Goal: Task Accomplishment & Management: Complete application form

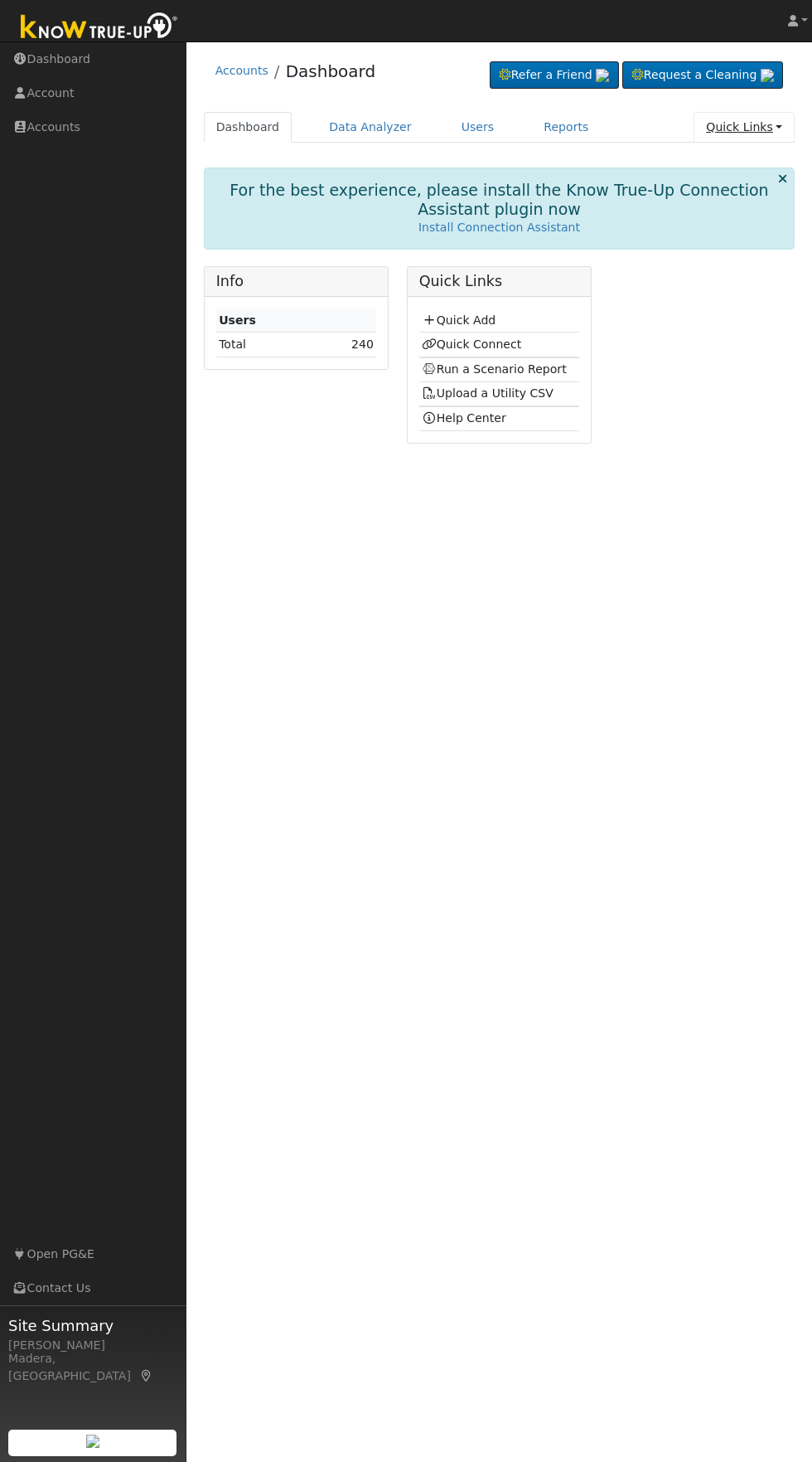
click at [751, 134] on link "Quick Links" at bounding box center [744, 126] width 101 height 30
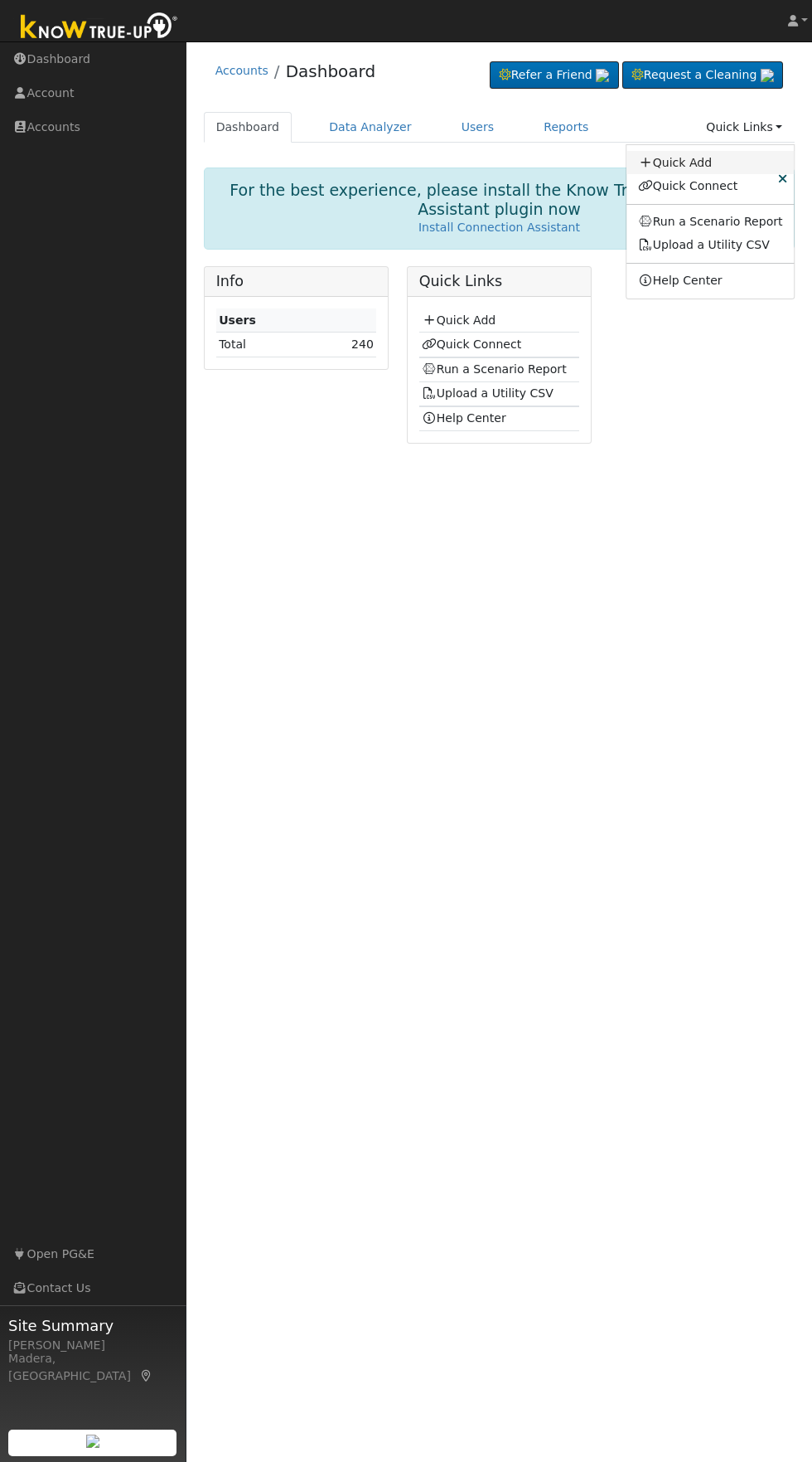
click at [709, 156] on link "Quick Add" at bounding box center [711, 162] width 169 height 23
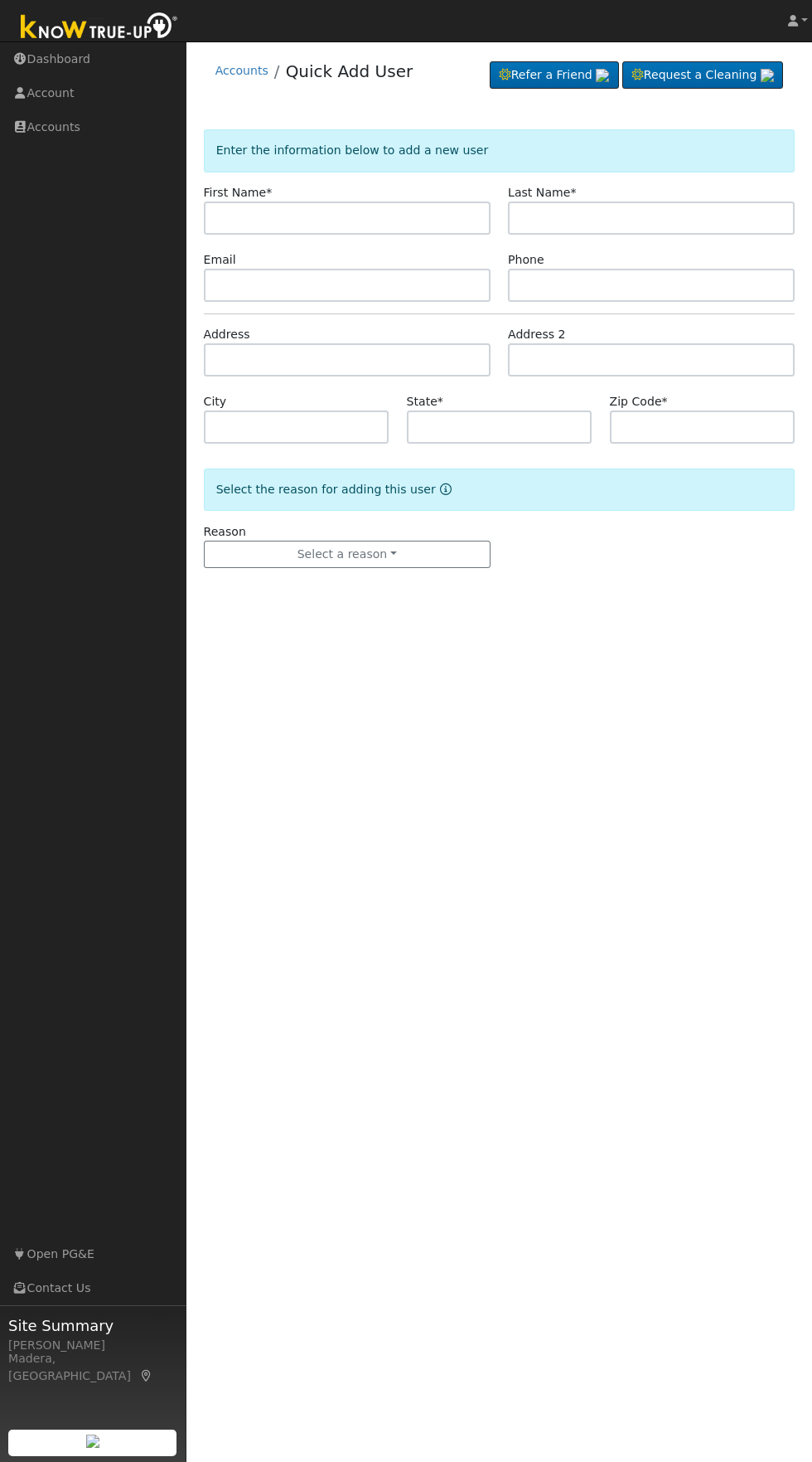
click at [419, 217] on input "text" at bounding box center [347, 218] width 287 height 33
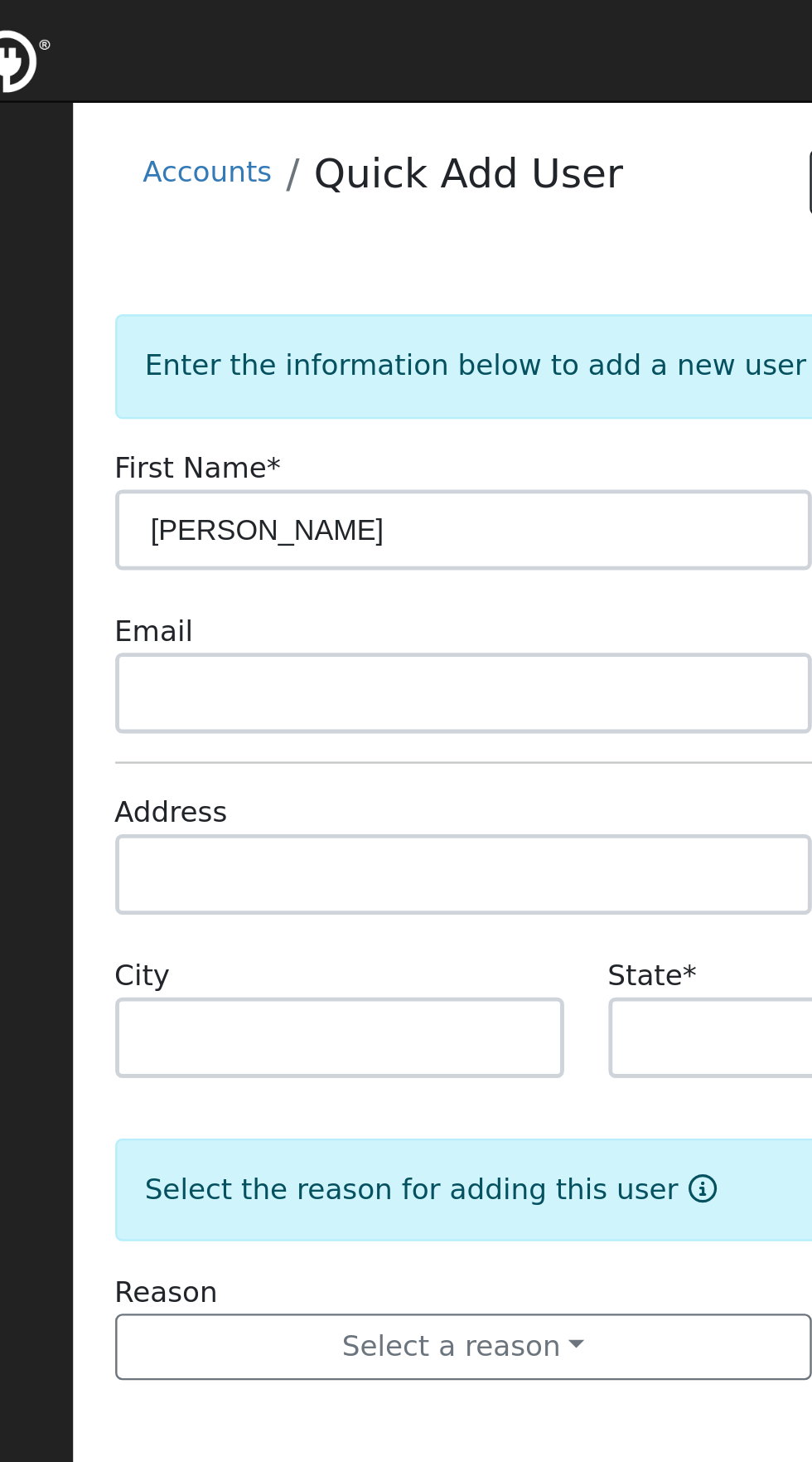
type input "Kevin"
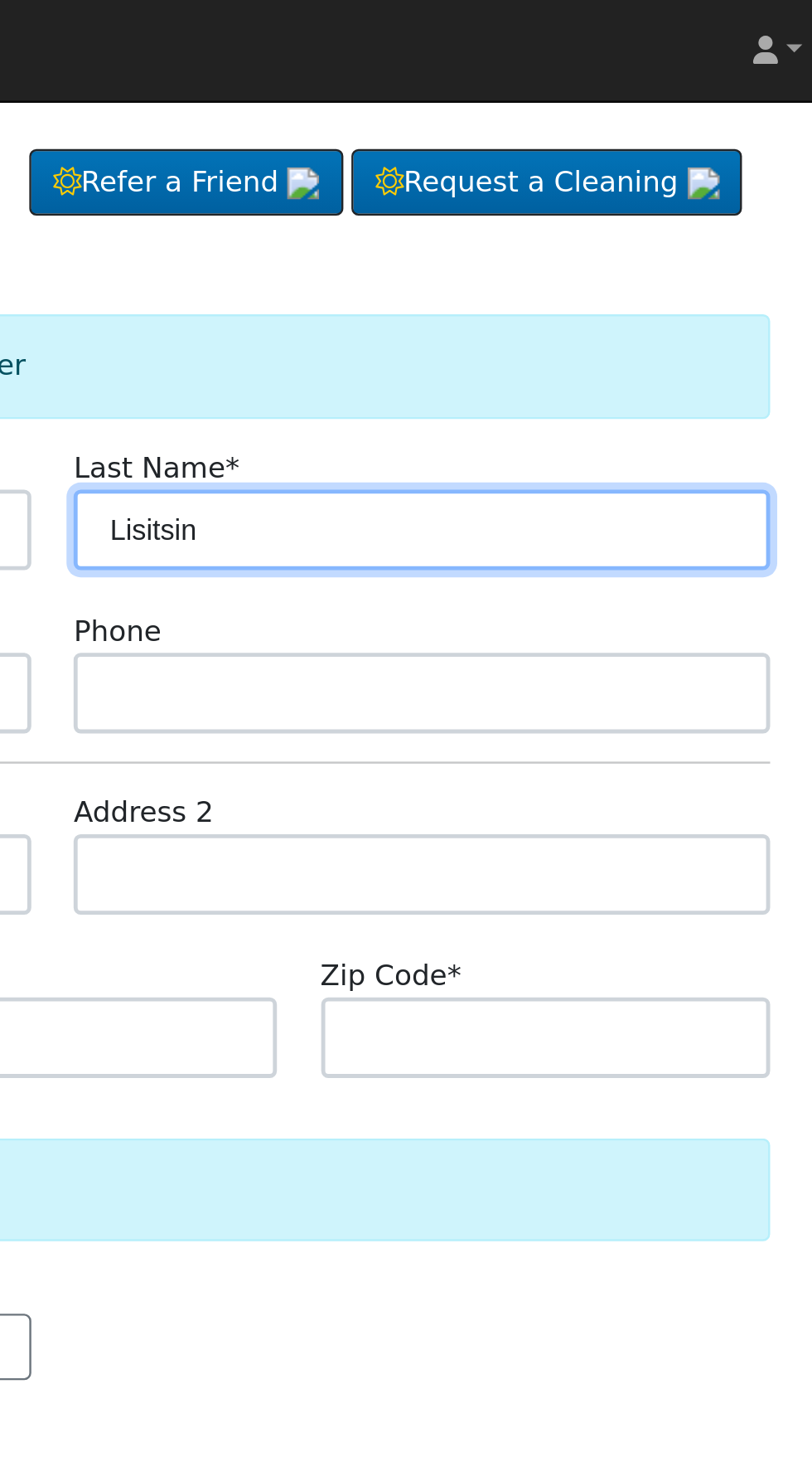
type input "Lisitsin"
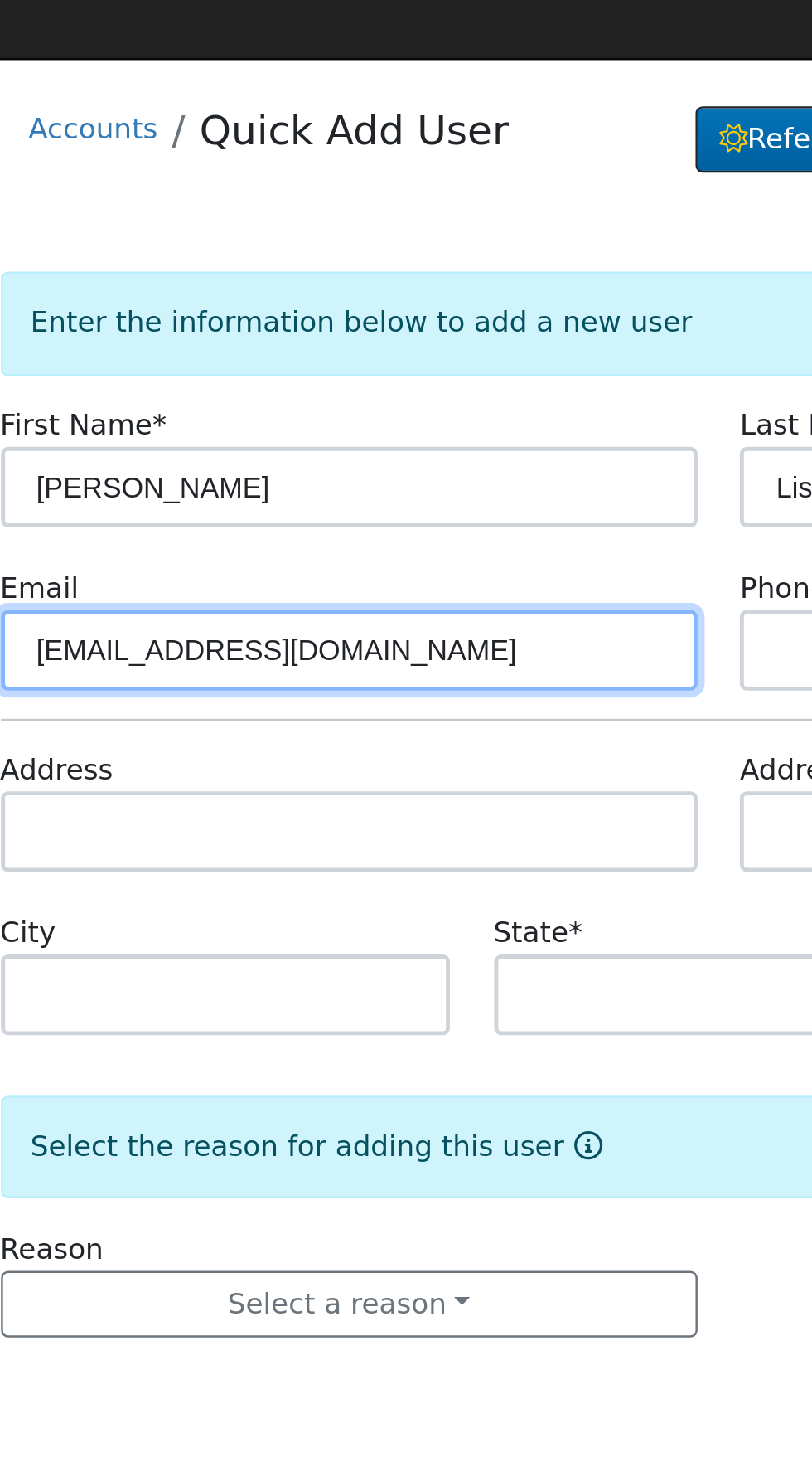
type input "KSLisitsin@yahoo.com"
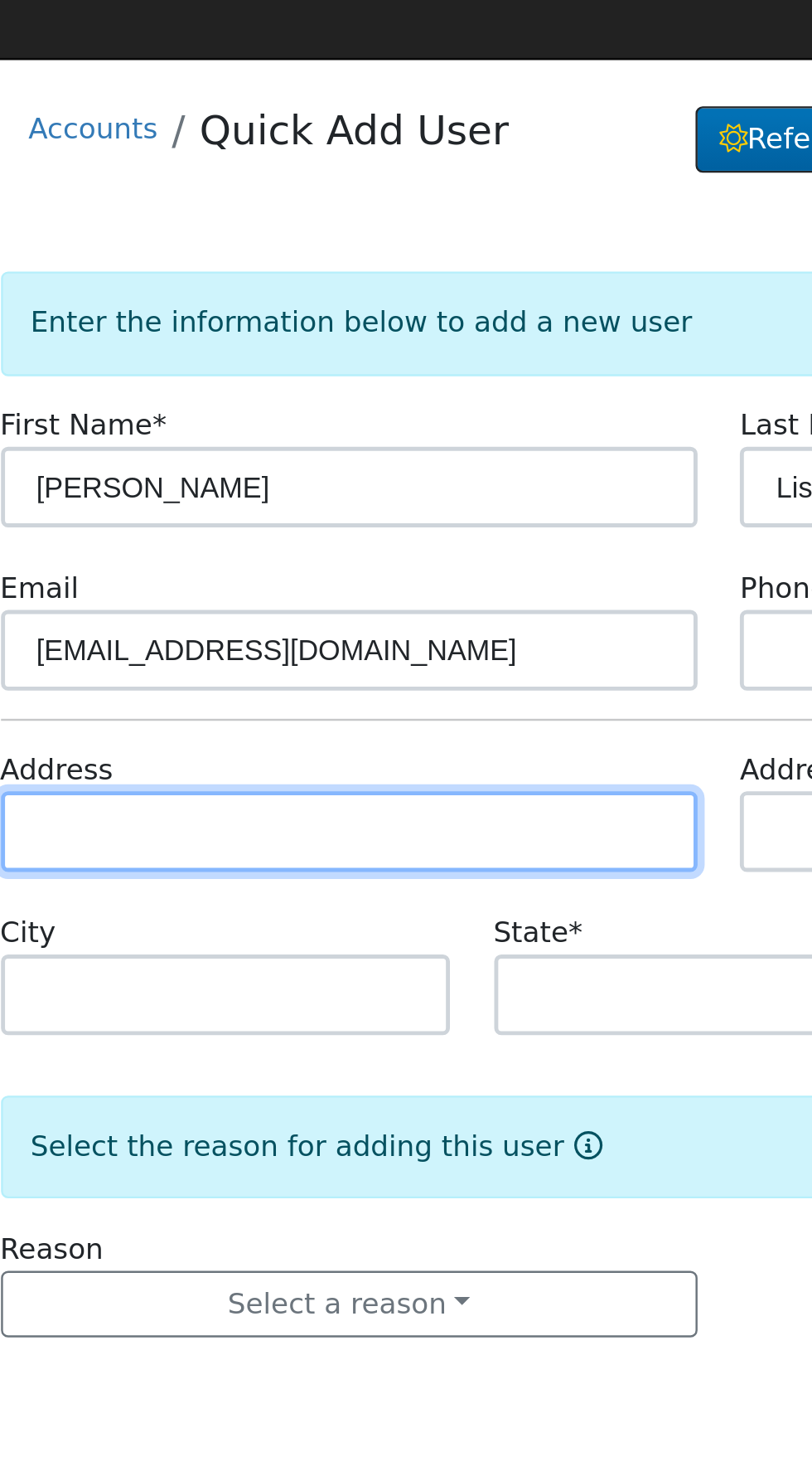
click at [231, 362] on input "text" at bounding box center [347, 359] width 287 height 33
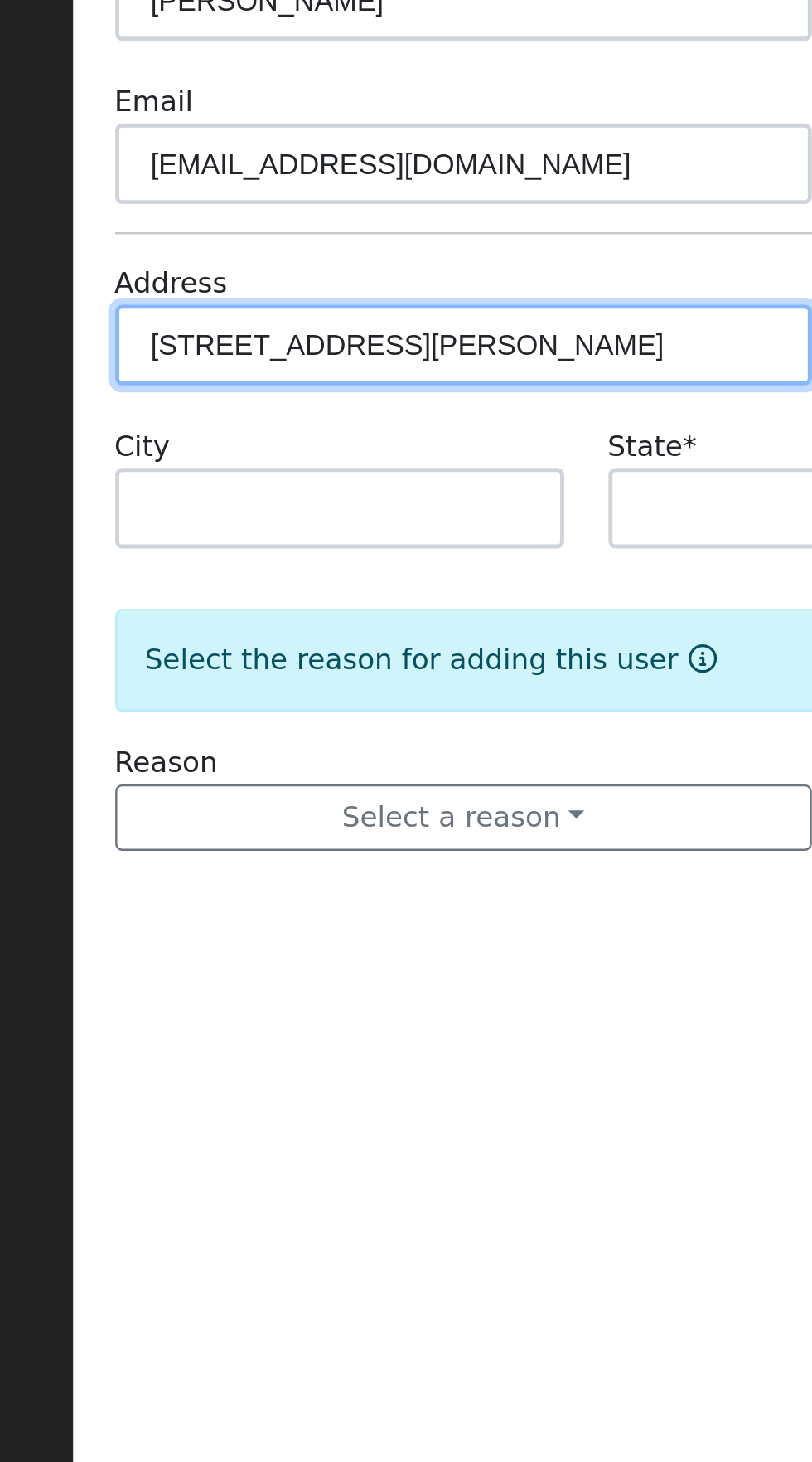
type input "3238 West Ellery Avenue"
type input "Fresno"
type input "CA"
type input "93711"
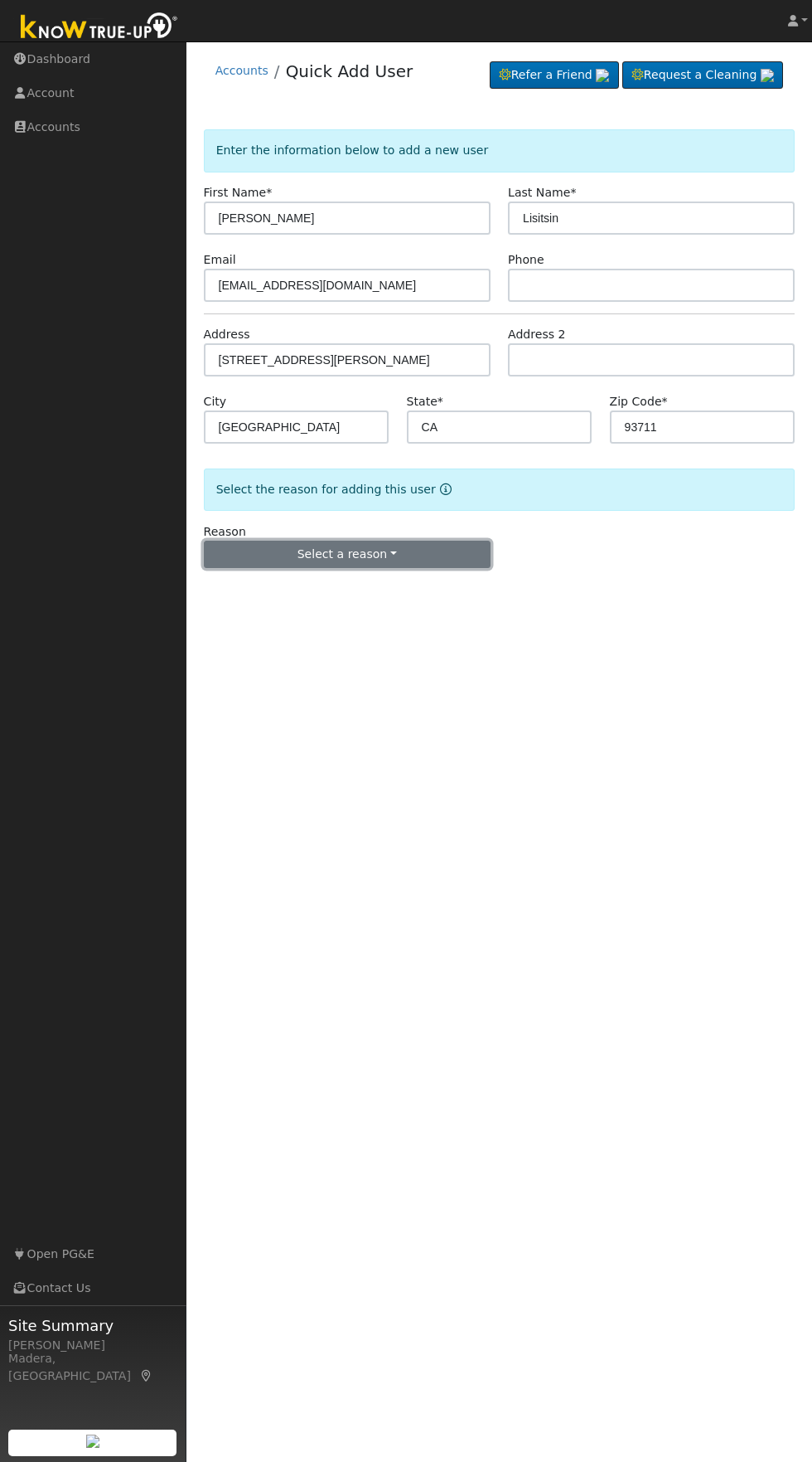
click at [402, 555] on button "Select a reason" at bounding box center [347, 555] width 287 height 28
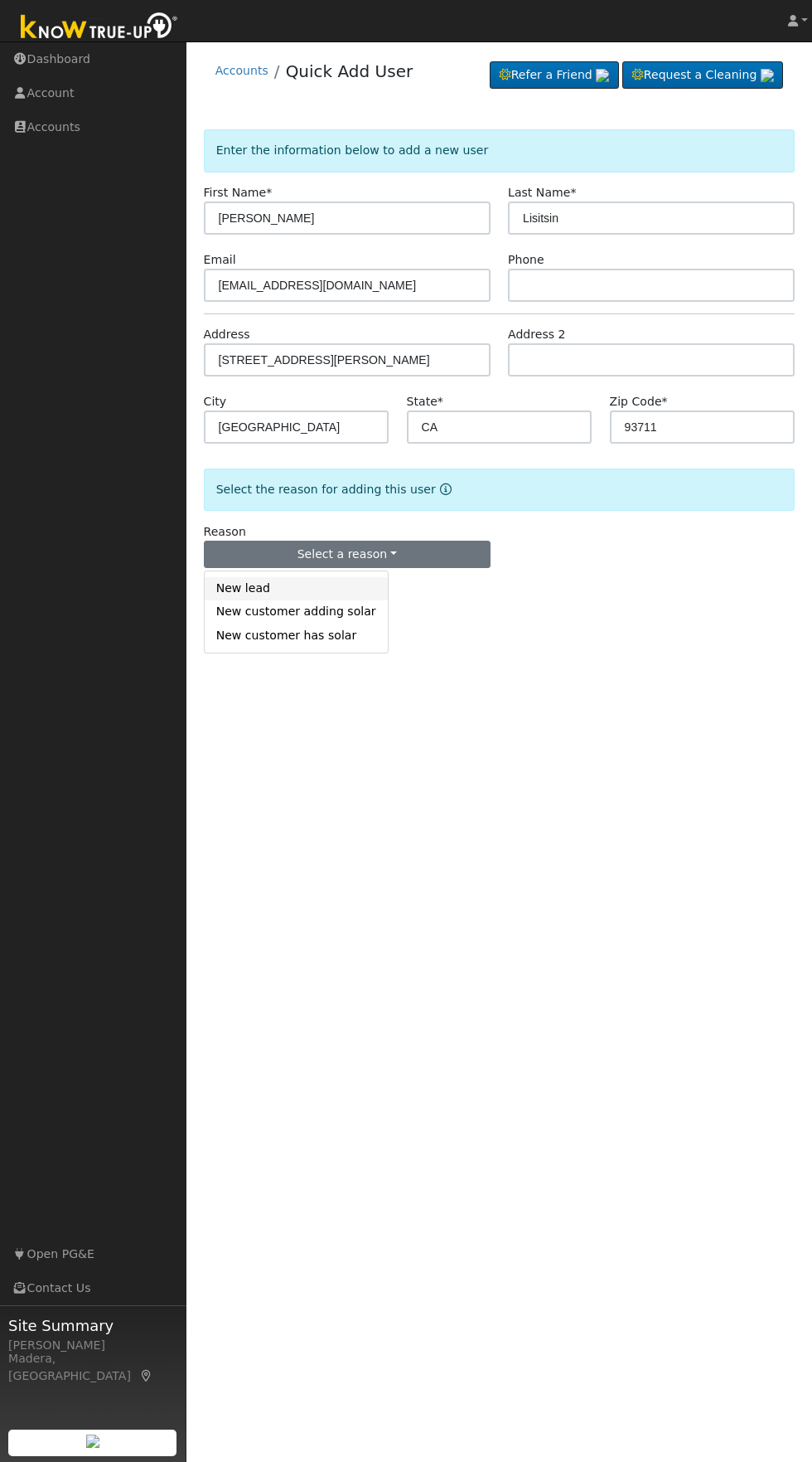
click at [263, 583] on link "New lead" at bounding box center [296, 588] width 183 height 23
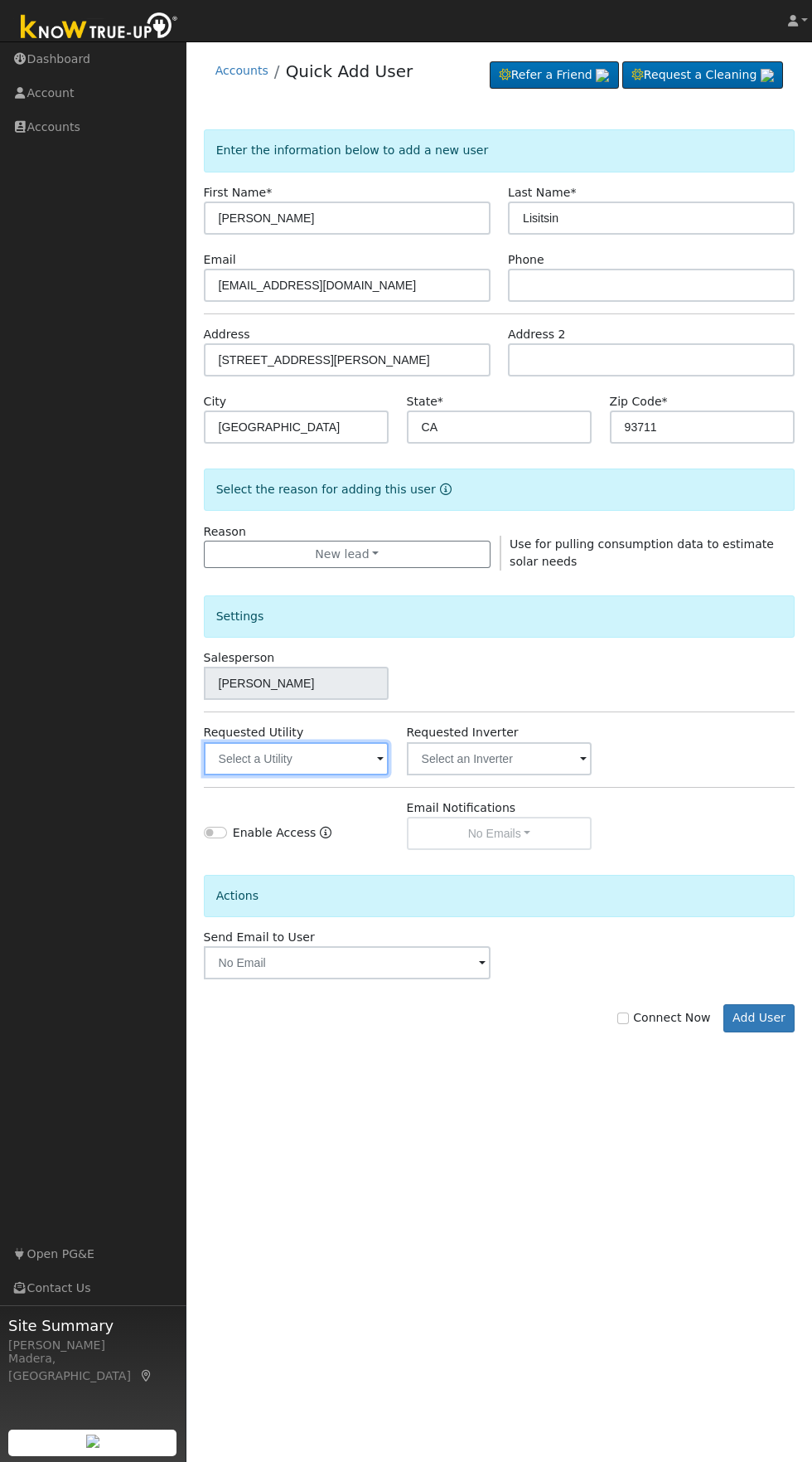
click at [311, 757] on input "text" at bounding box center [297, 759] width 186 height 33
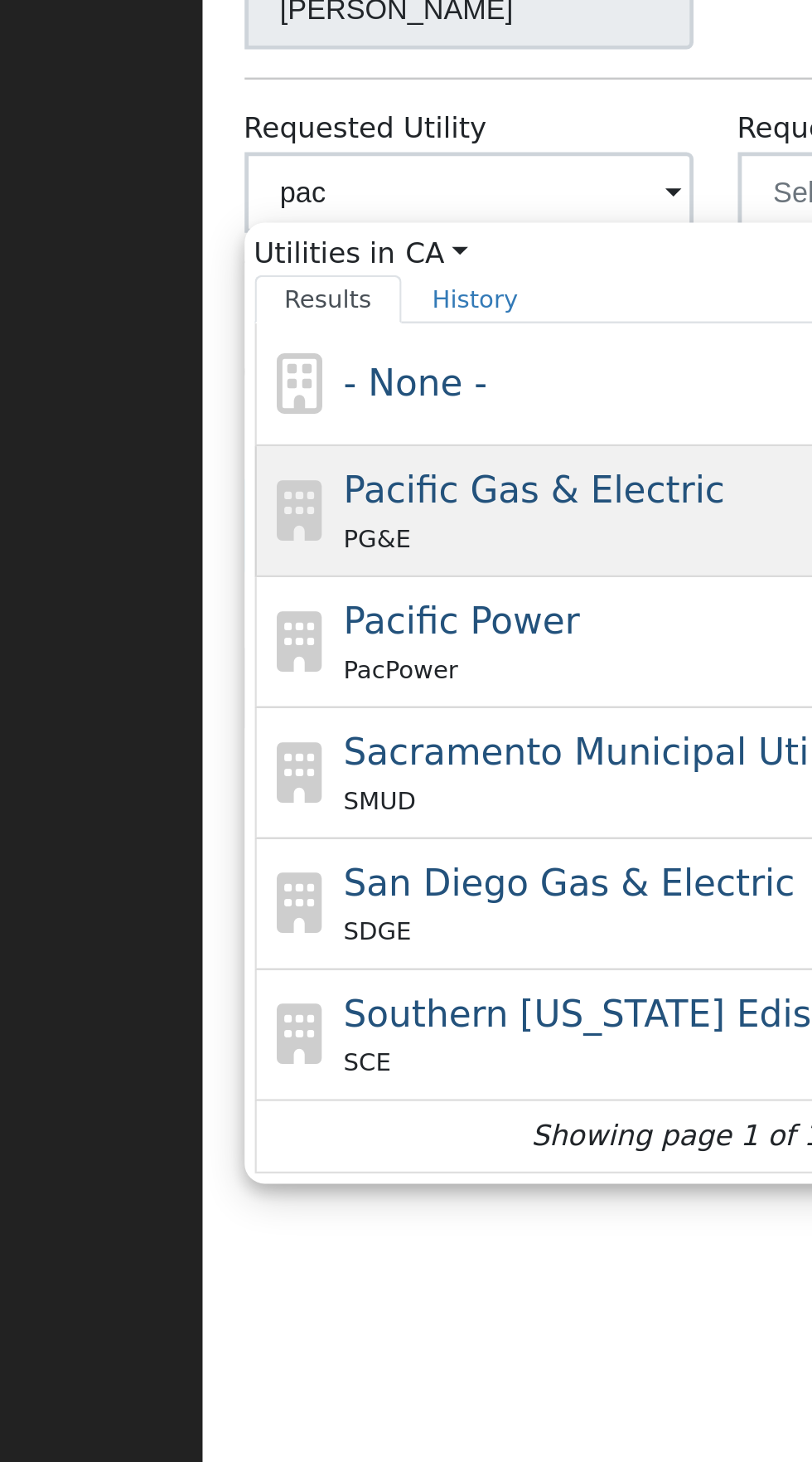
click at [368, 880] on span "Pacific Gas & Electric" at bounding box center [323, 881] width 157 height 17
type input "Pacific Gas & Electric"
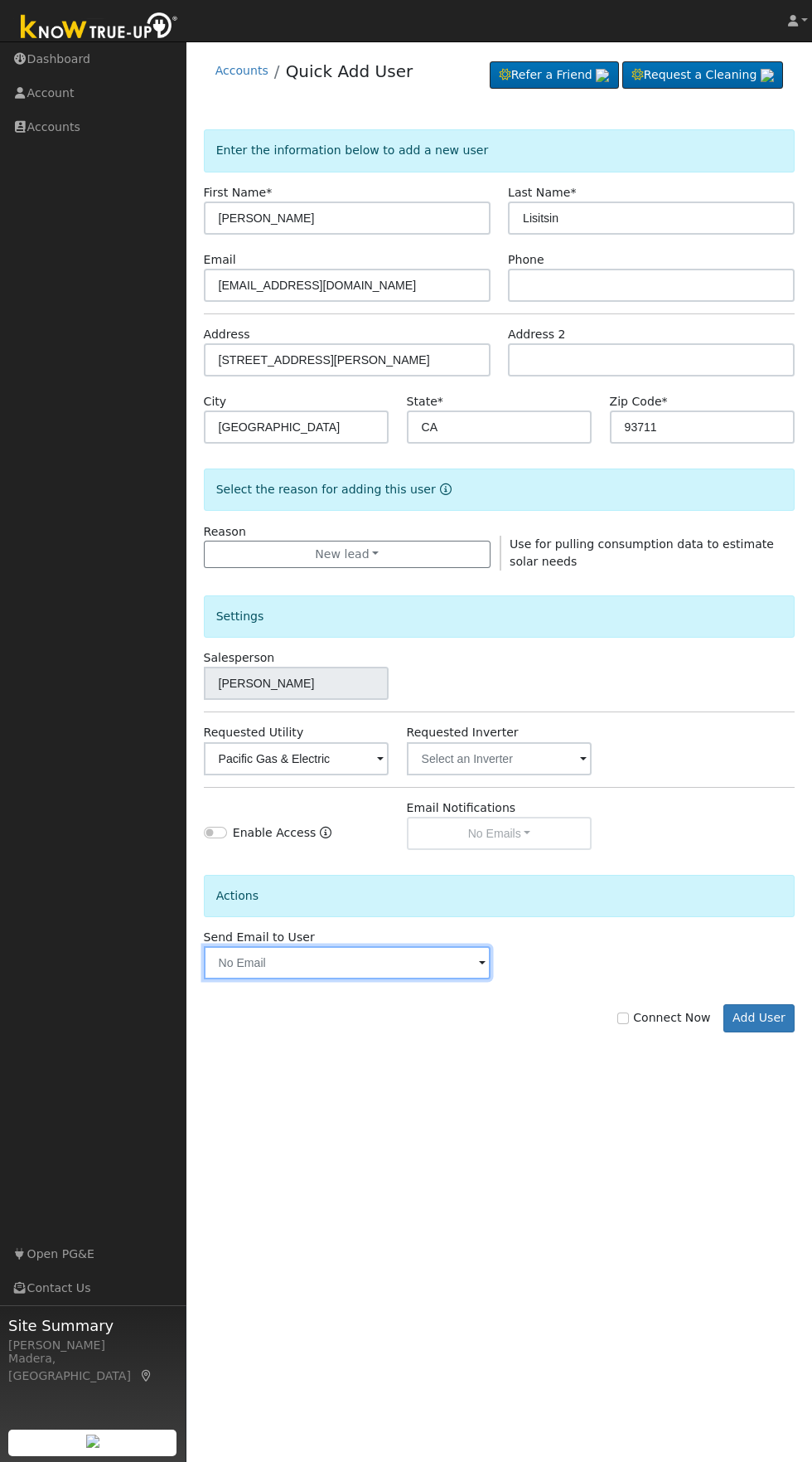
click at [230, 967] on input "text" at bounding box center [347, 962] width 287 height 33
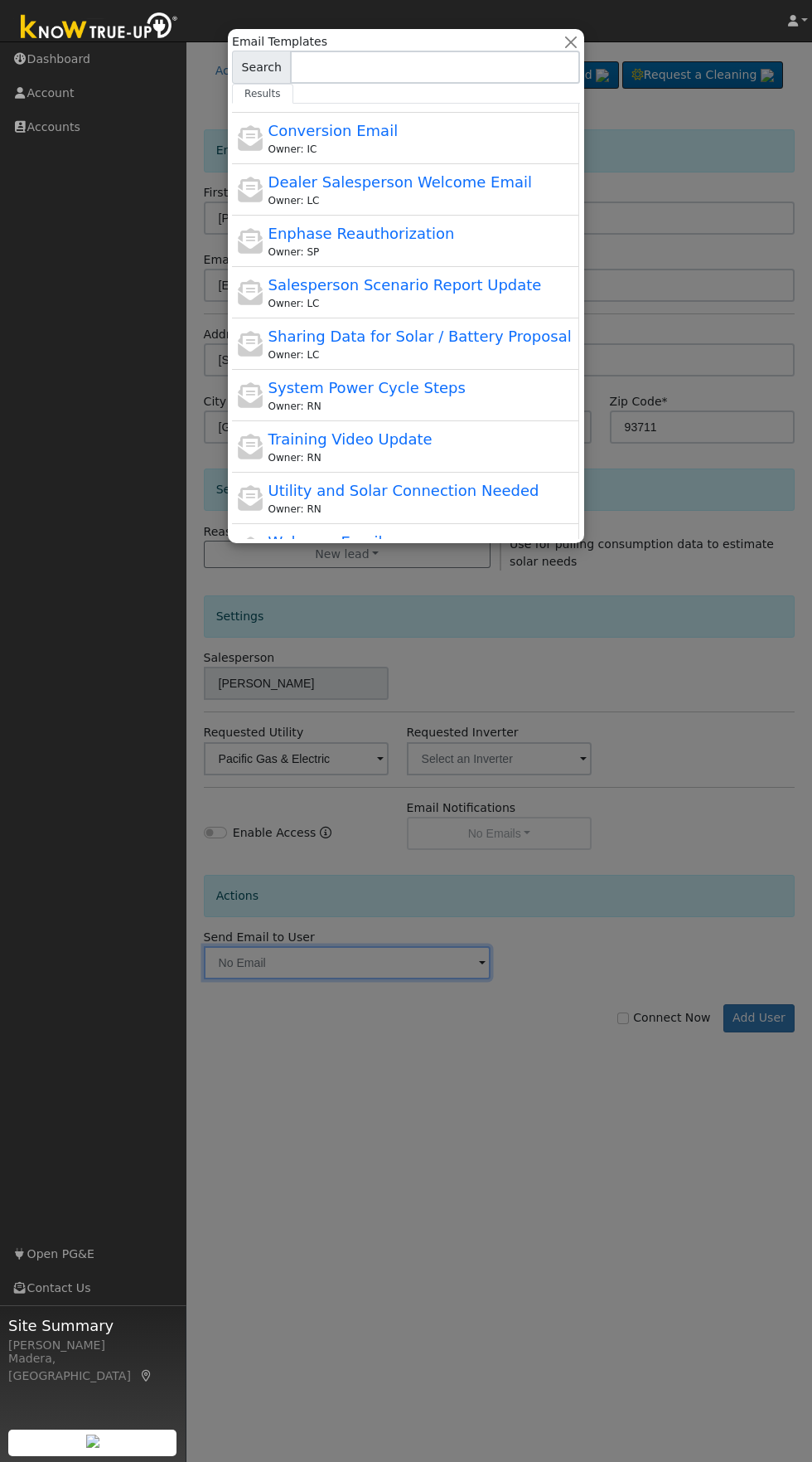
scroll to position [233, 1]
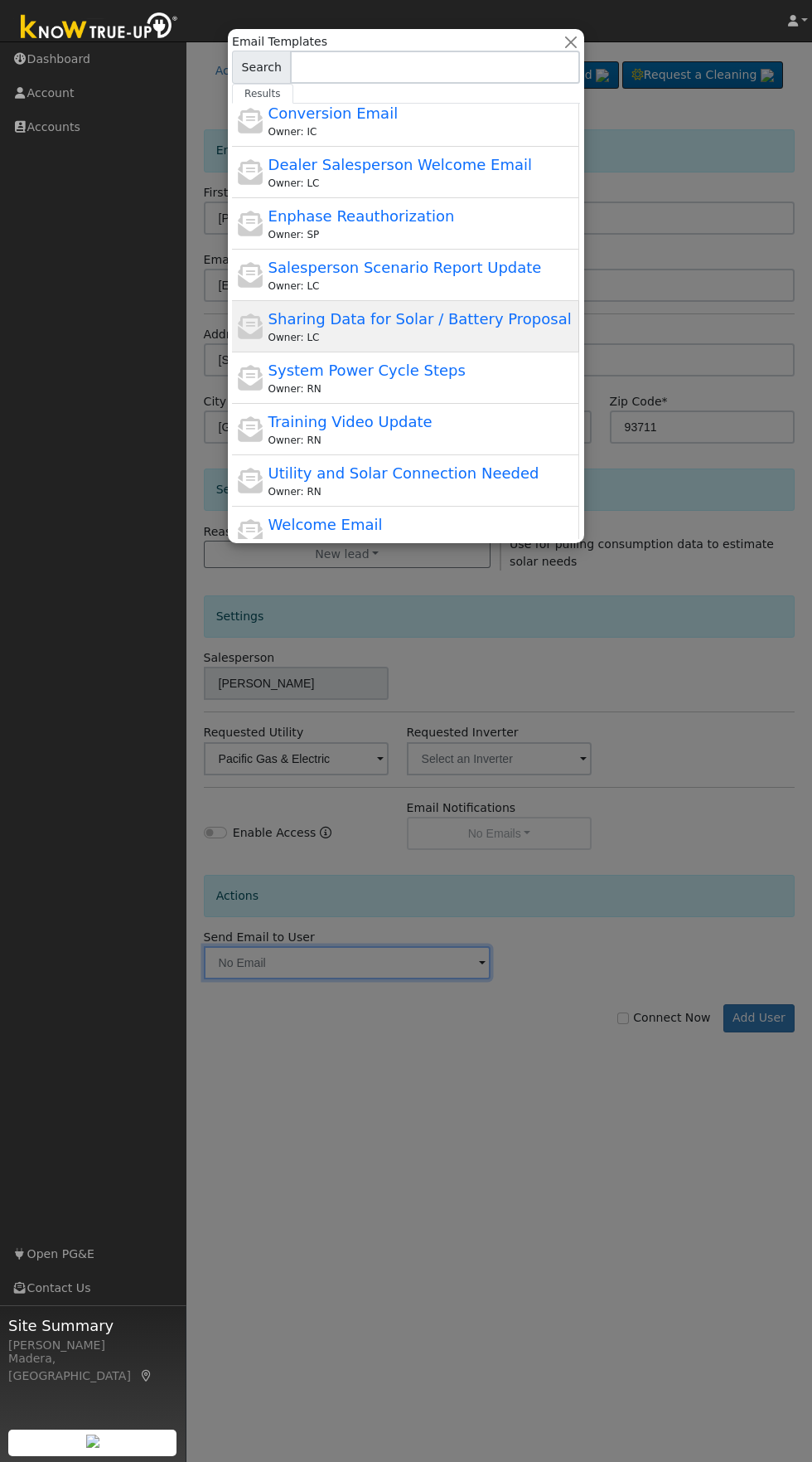
click at [508, 324] on span "Sharing Data for Solar / Battery Proposal" at bounding box center [420, 318] width 303 height 17
type input "Sharing Data for Solar / Battery Proposal"
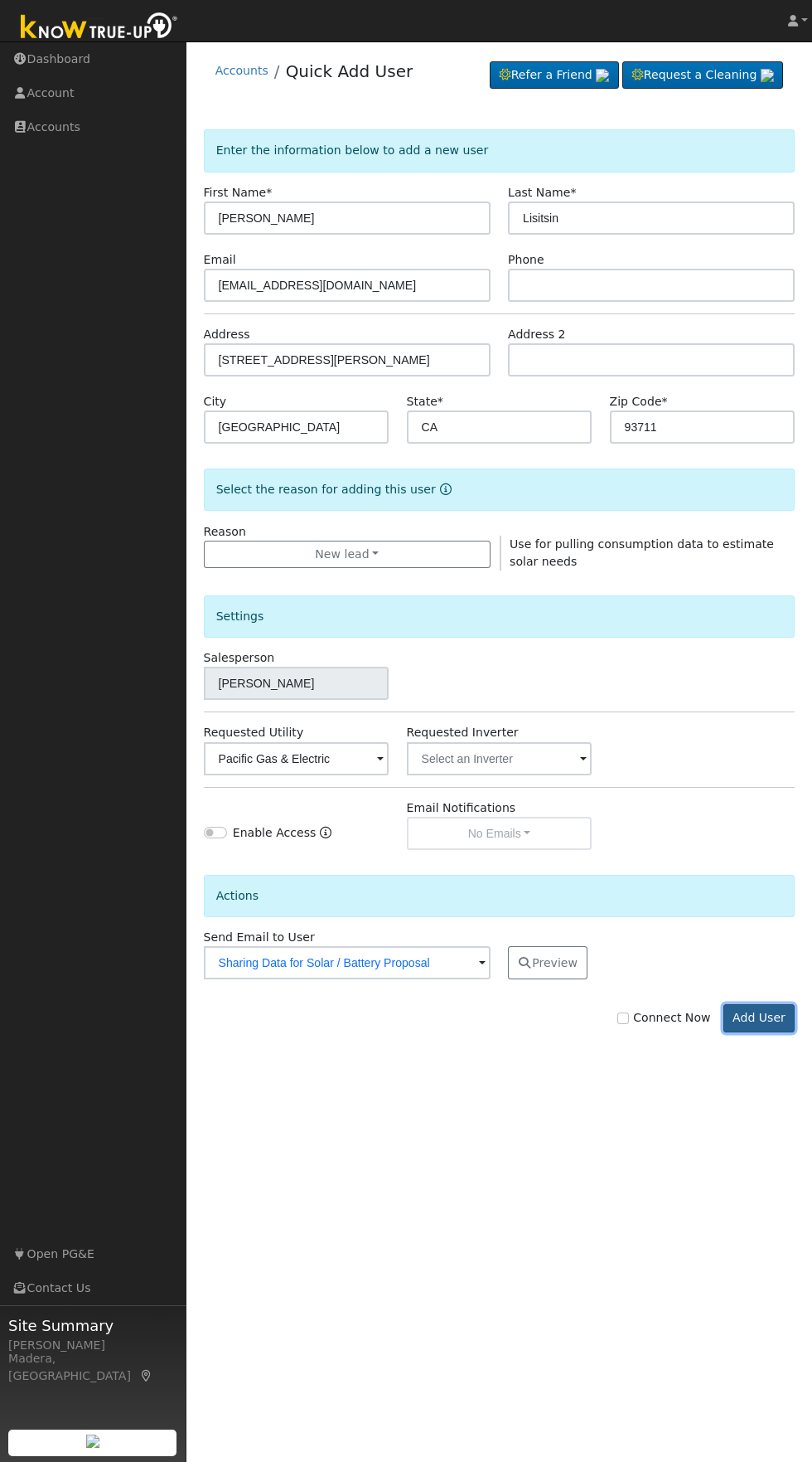
click at [771, 1021] on button "Add User" at bounding box center [760, 1017] width 72 height 28
